Goal: Task Accomplishment & Management: Use online tool/utility

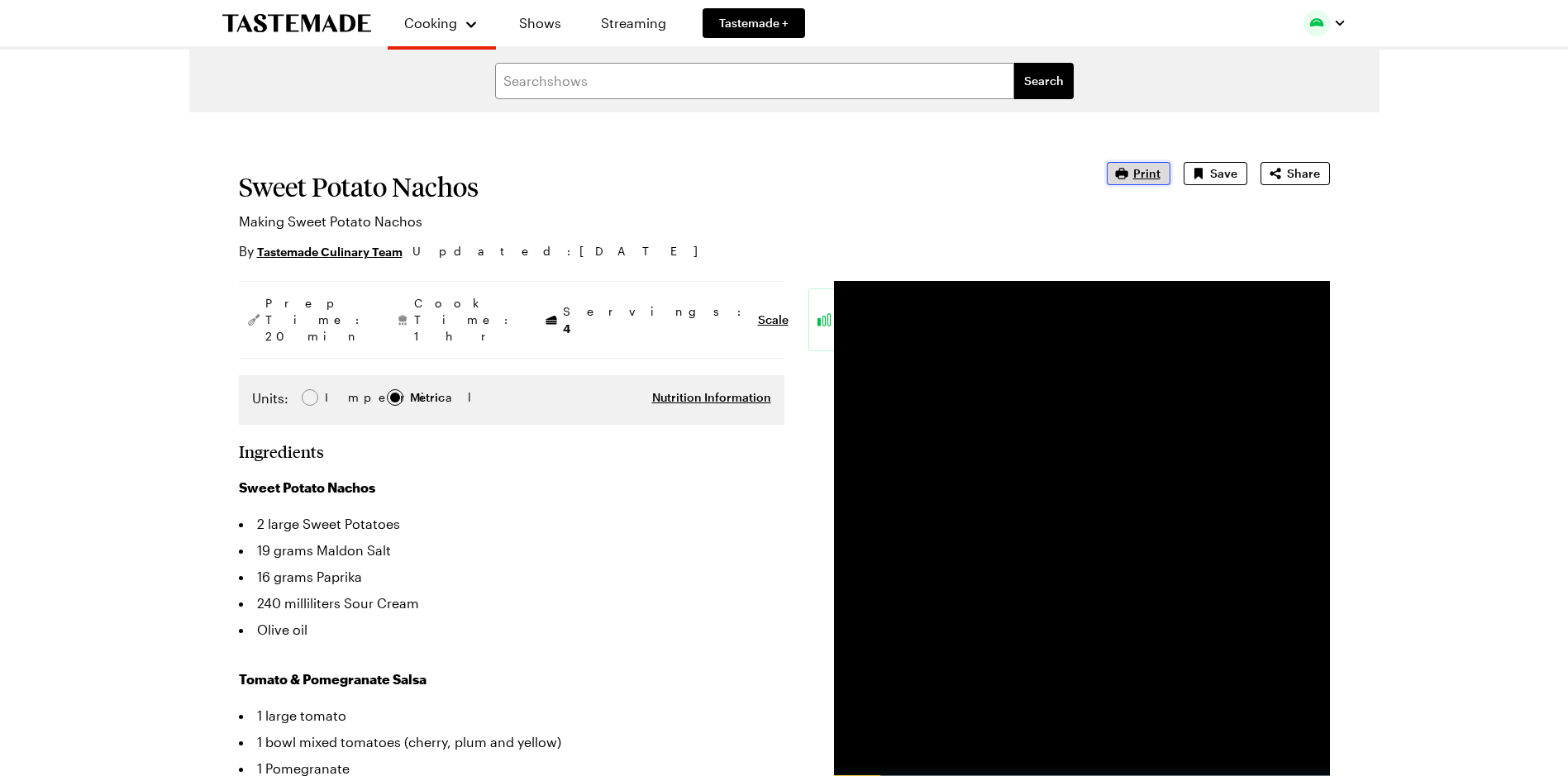
click at [1147, 178] on span "Print" at bounding box center [1147, 174] width 27 height 17
click at [1146, 170] on span "Print" at bounding box center [1147, 174] width 27 height 17
